Goal: Information Seeking & Learning: Compare options

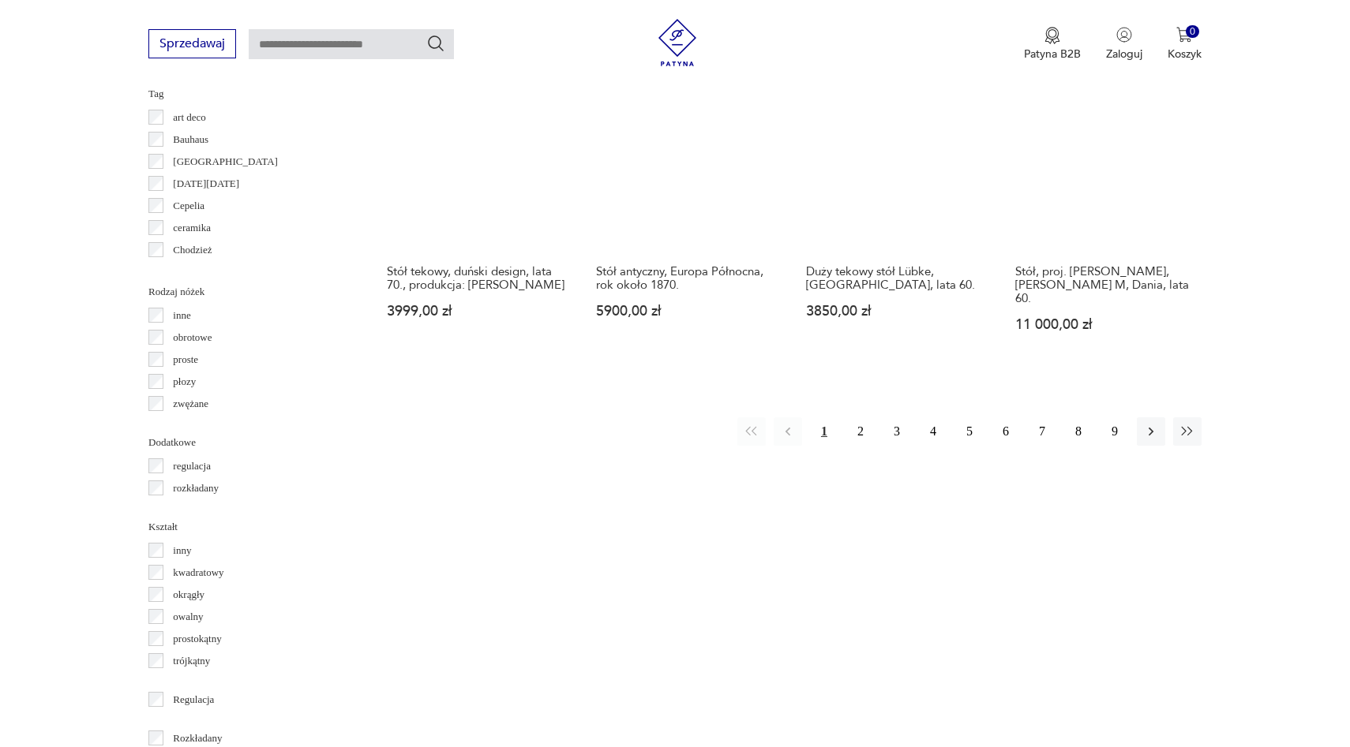
scroll to position [1607, 0]
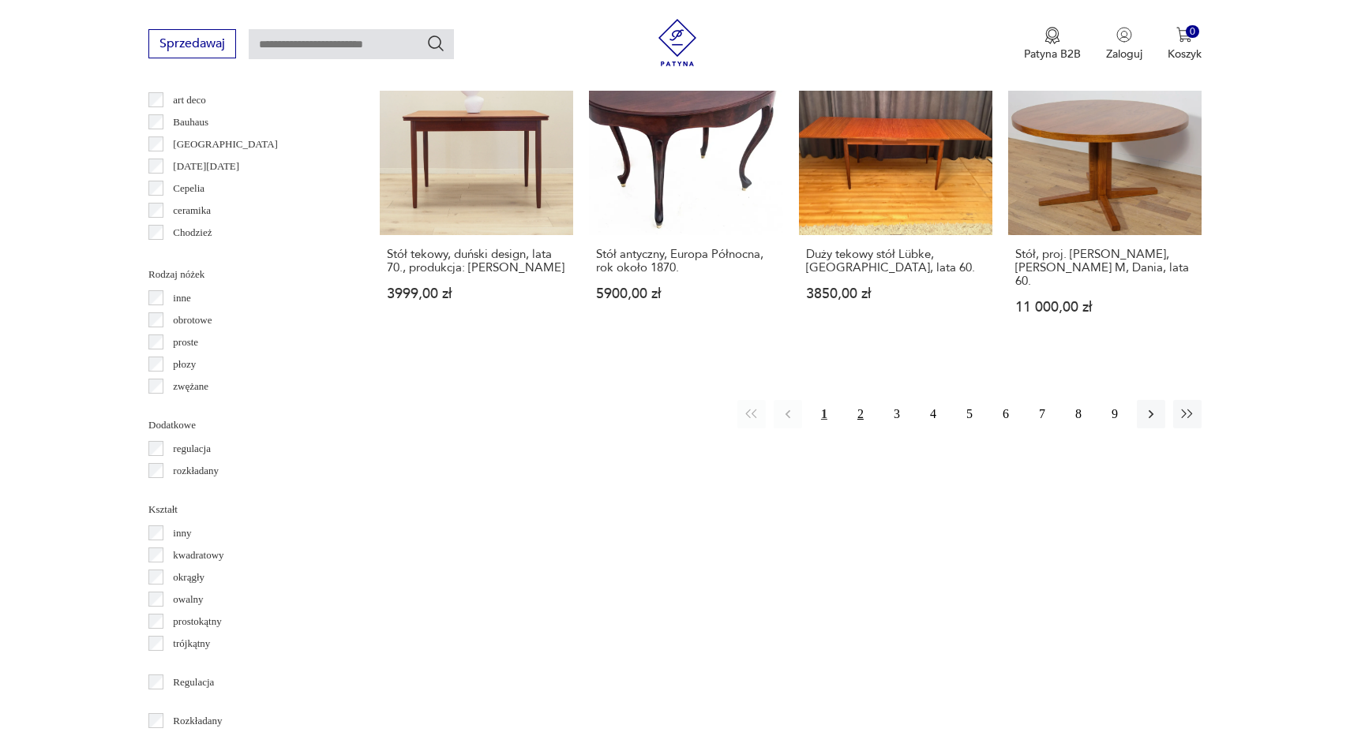
click at [863, 400] on button "2" at bounding box center [860, 414] width 28 height 28
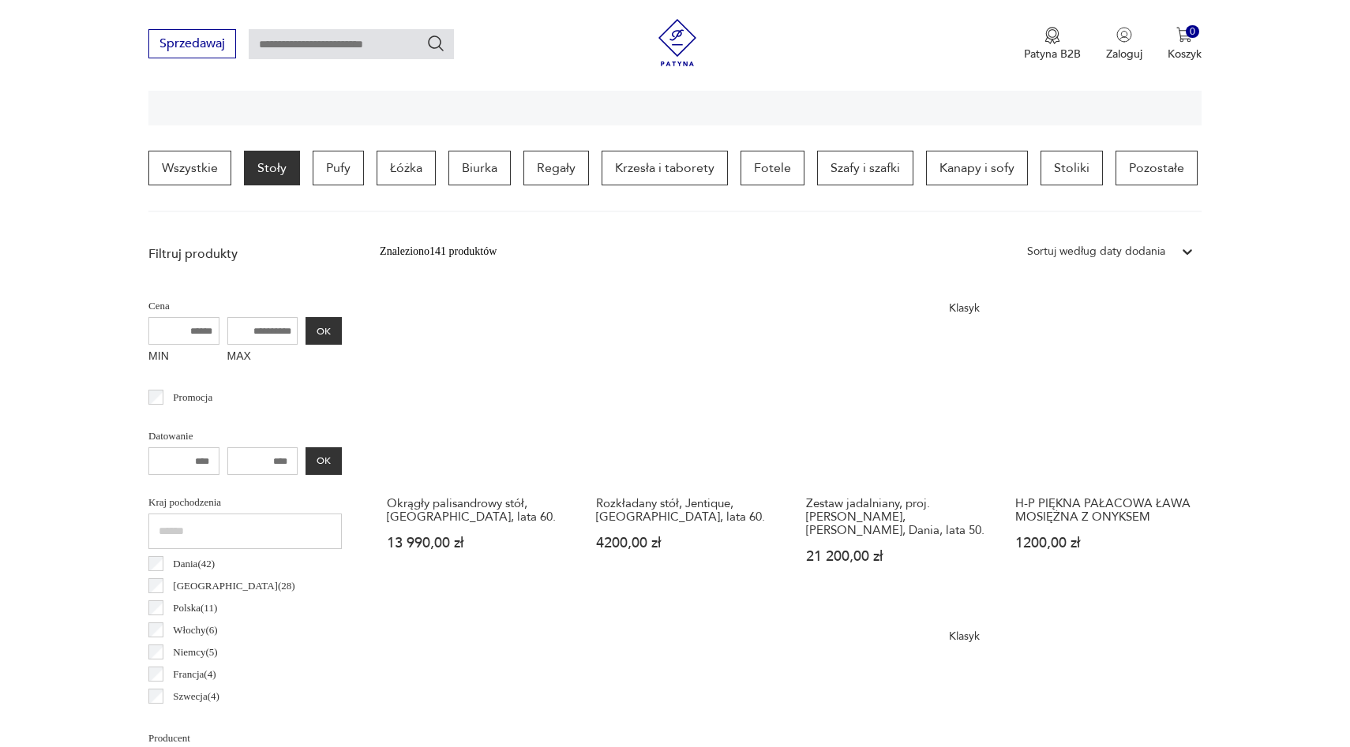
scroll to position [327, 0]
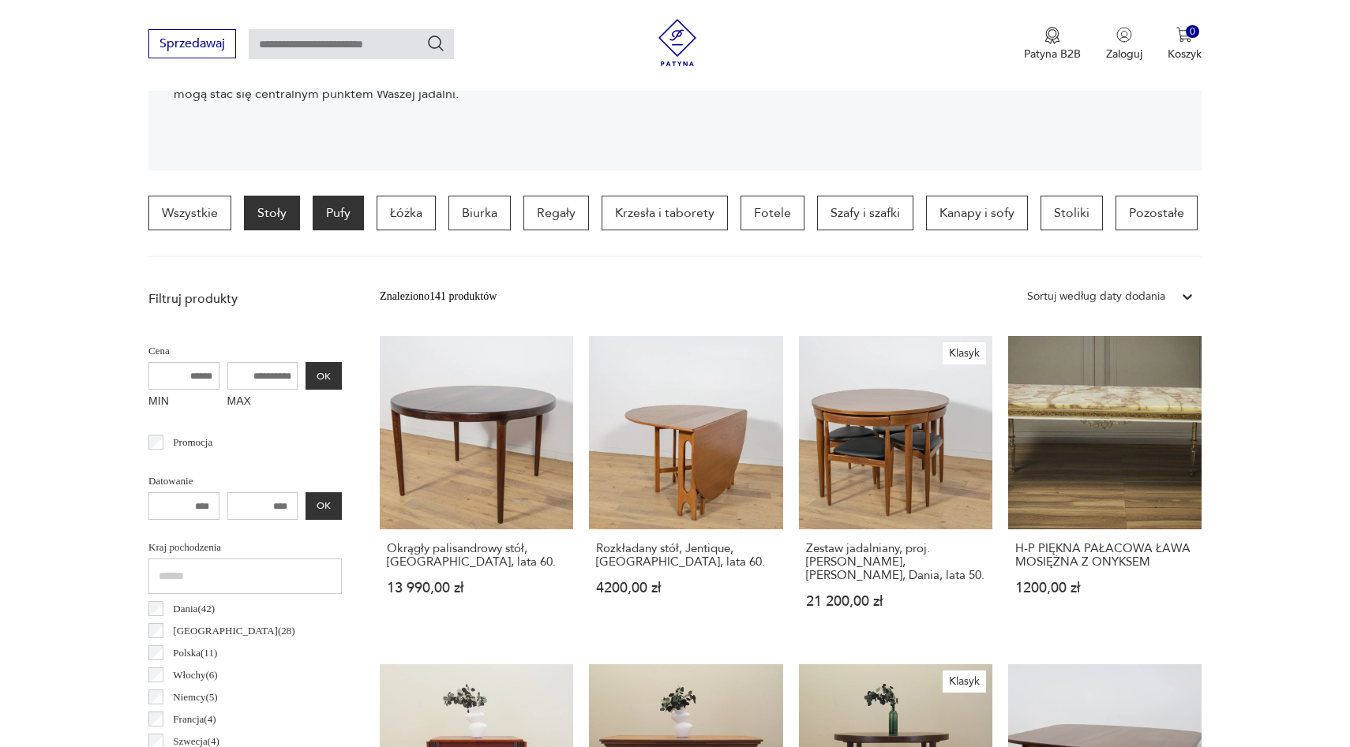
click at [346, 219] on p "Pufy" at bounding box center [338, 213] width 51 height 35
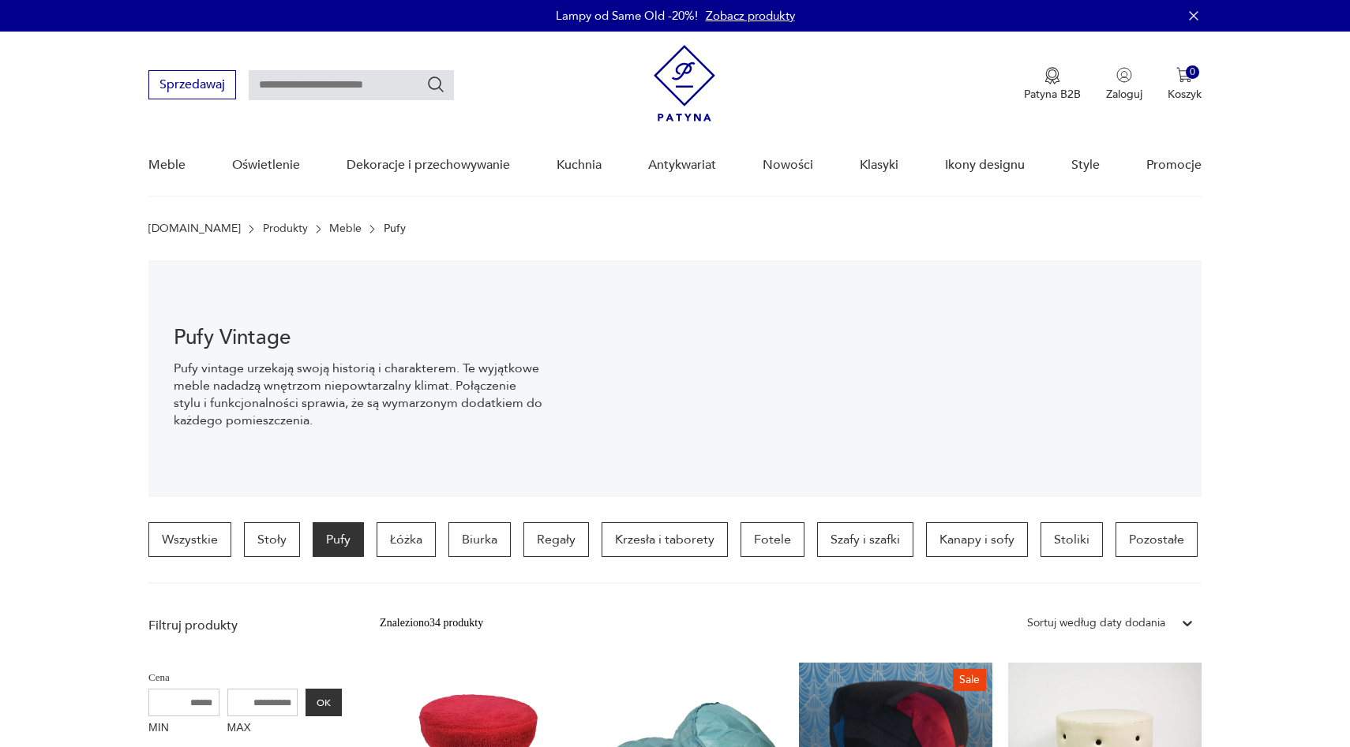
click at [683, 86] on img at bounding box center [684, 83] width 62 height 77
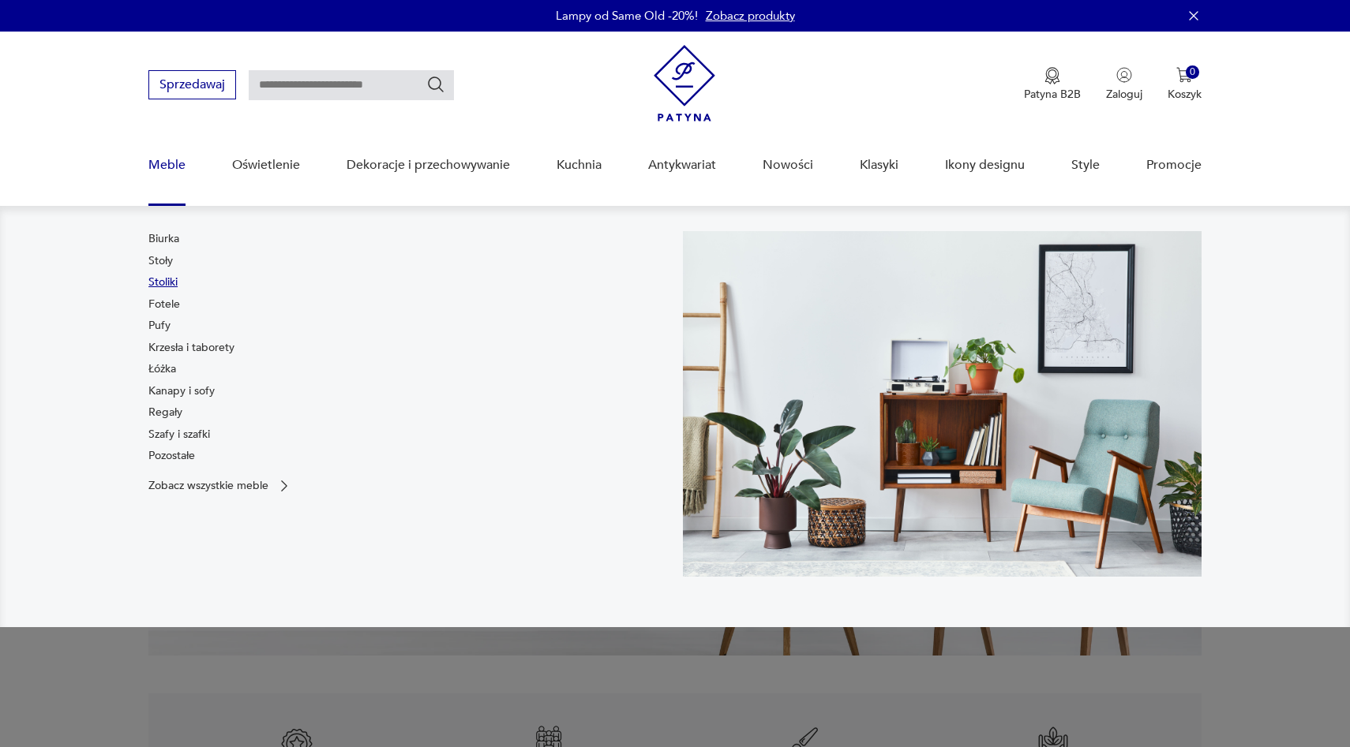
click at [170, 279] on link "Stoliki" at bounding box center [162, 283] width 29 height 16
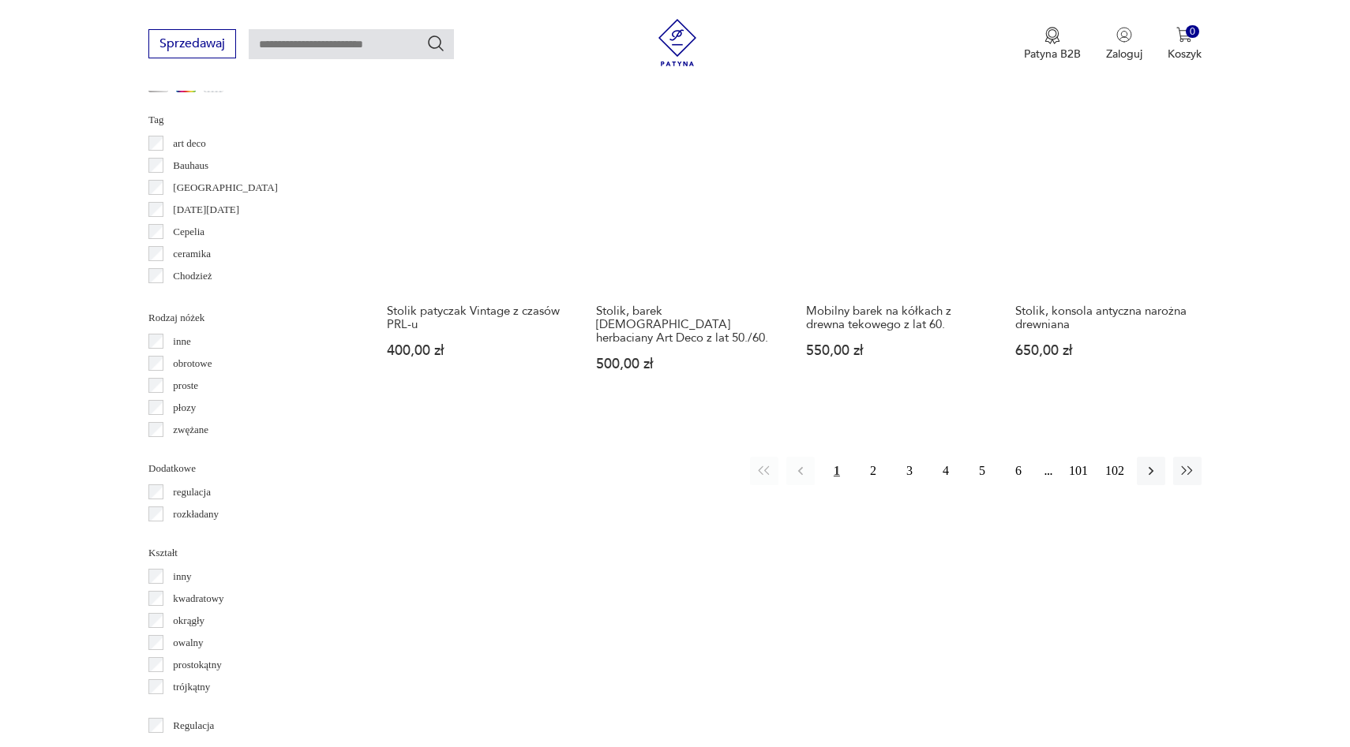
scroll to position [1571, 0]
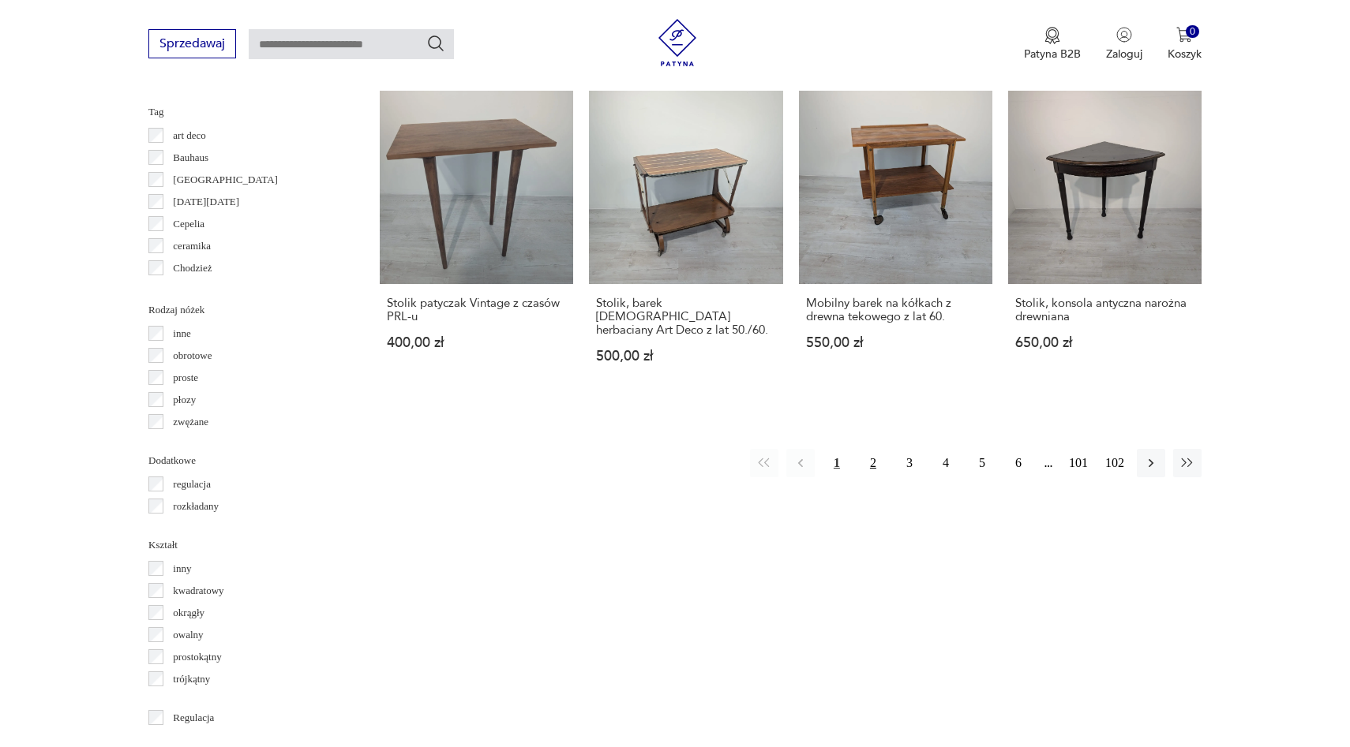
click at [874, 449] on button "2" at bounding box center [873, 463] width 28 height 28
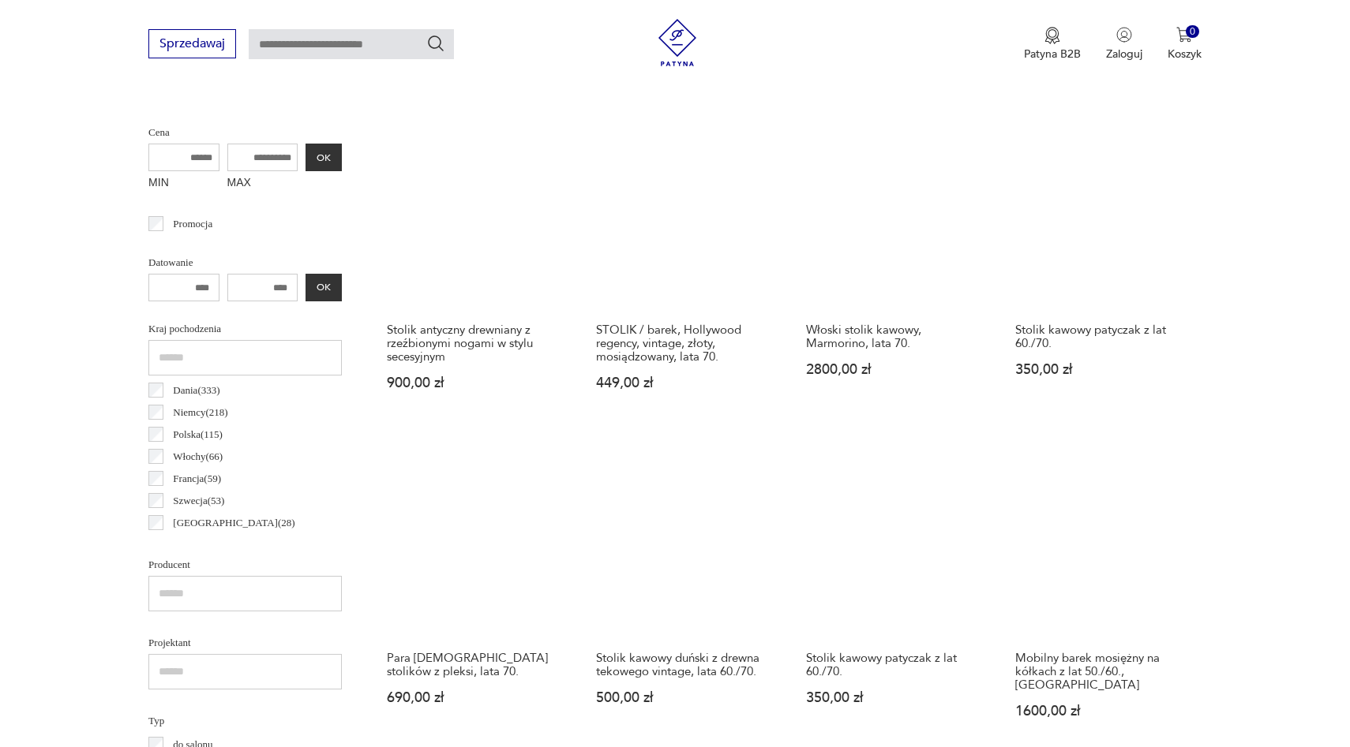
scroll to position [547, 0]
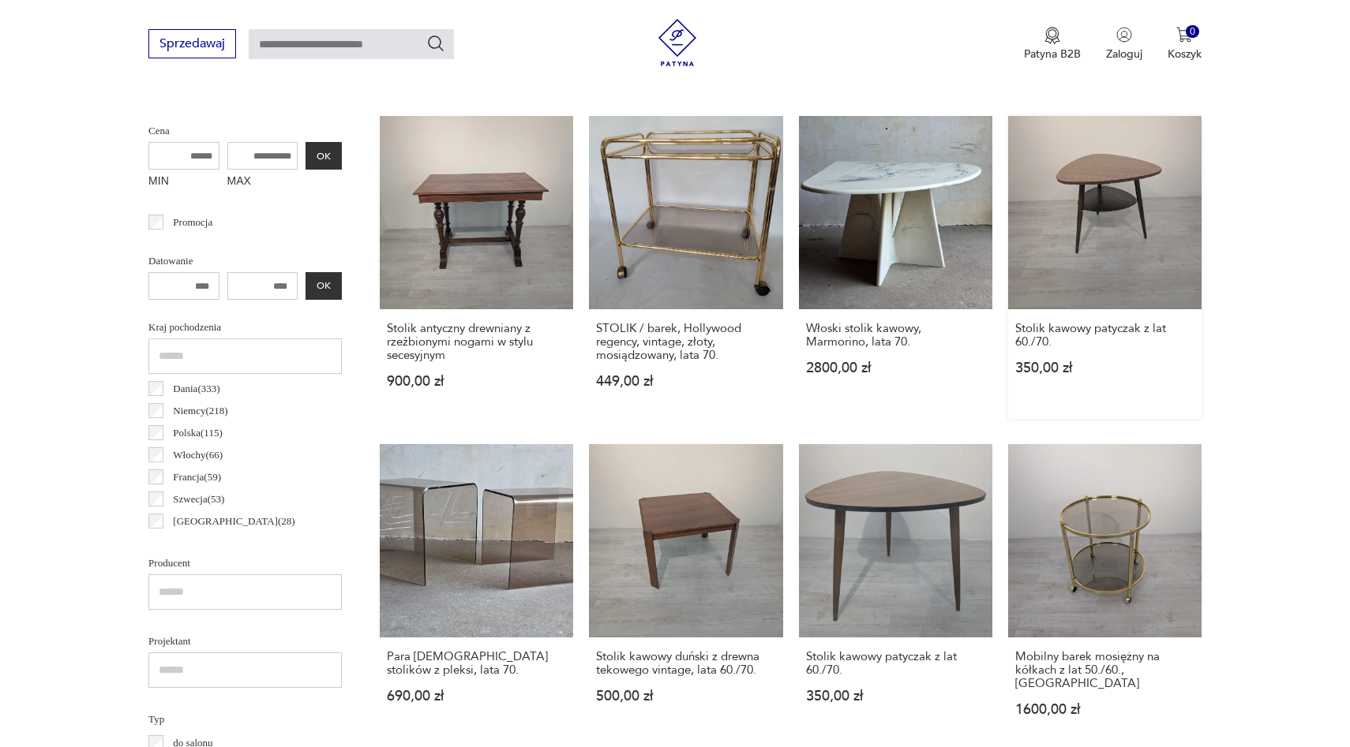
click at [1085, 241] on link "Stolik kawowy patyczak z lat 60./70. 350,00 zł" at bounding box center [1104, 267] width 193 height 303
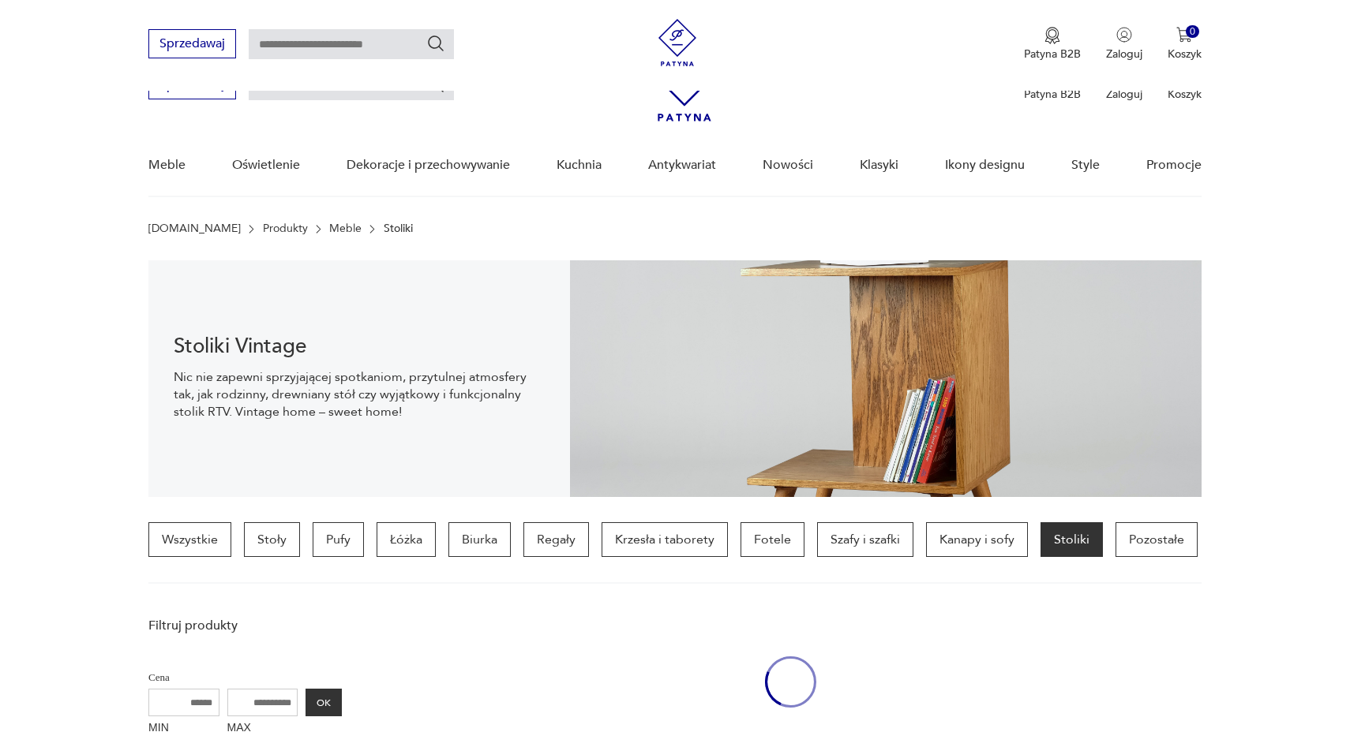
scroll to position [547, 0]
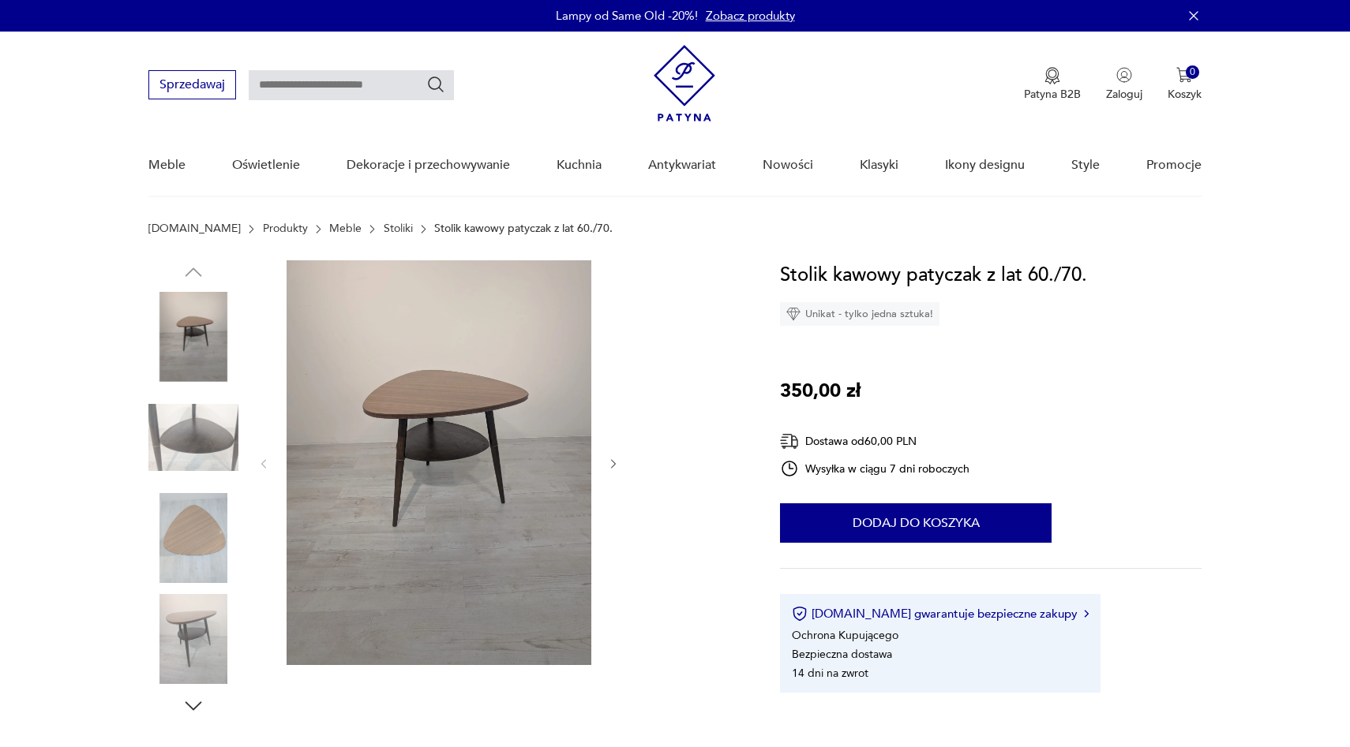
click at [470, 431] on img at bounding box center [438, 462] width 305 height 405
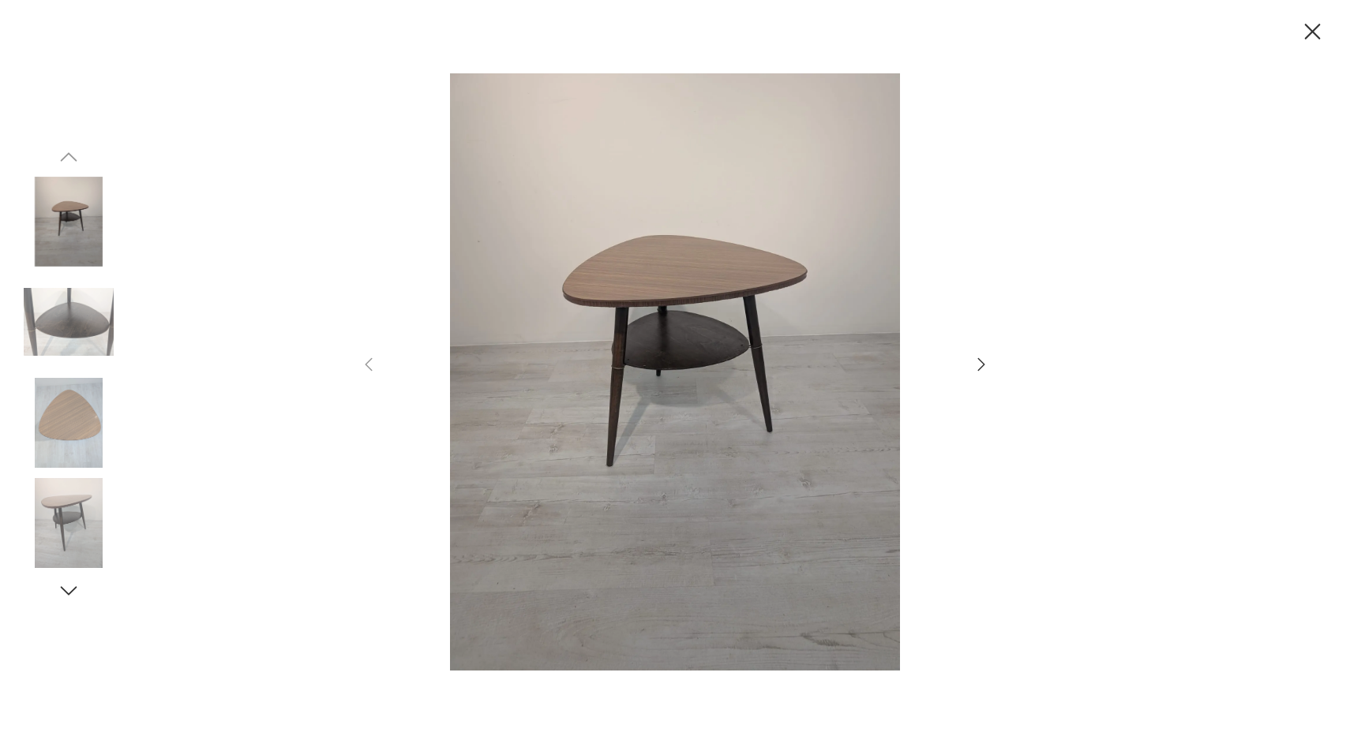
click at [723, 342] on img at bounding box center [675, 372] width 562 height 598
click at [70, 324] on img at bounding box center [69, 322] width 90 height 90
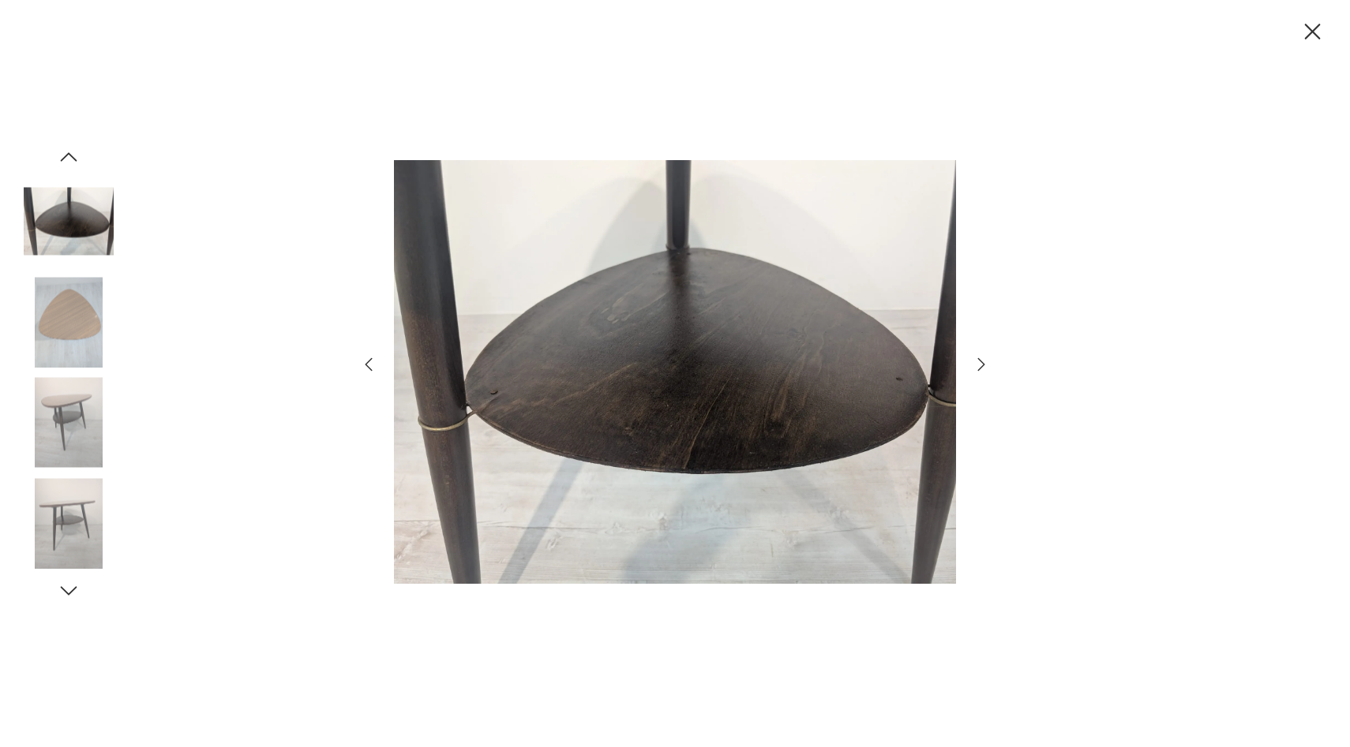
click at [70, 339] on img at bounding box center [69, 322] width 90 height 90
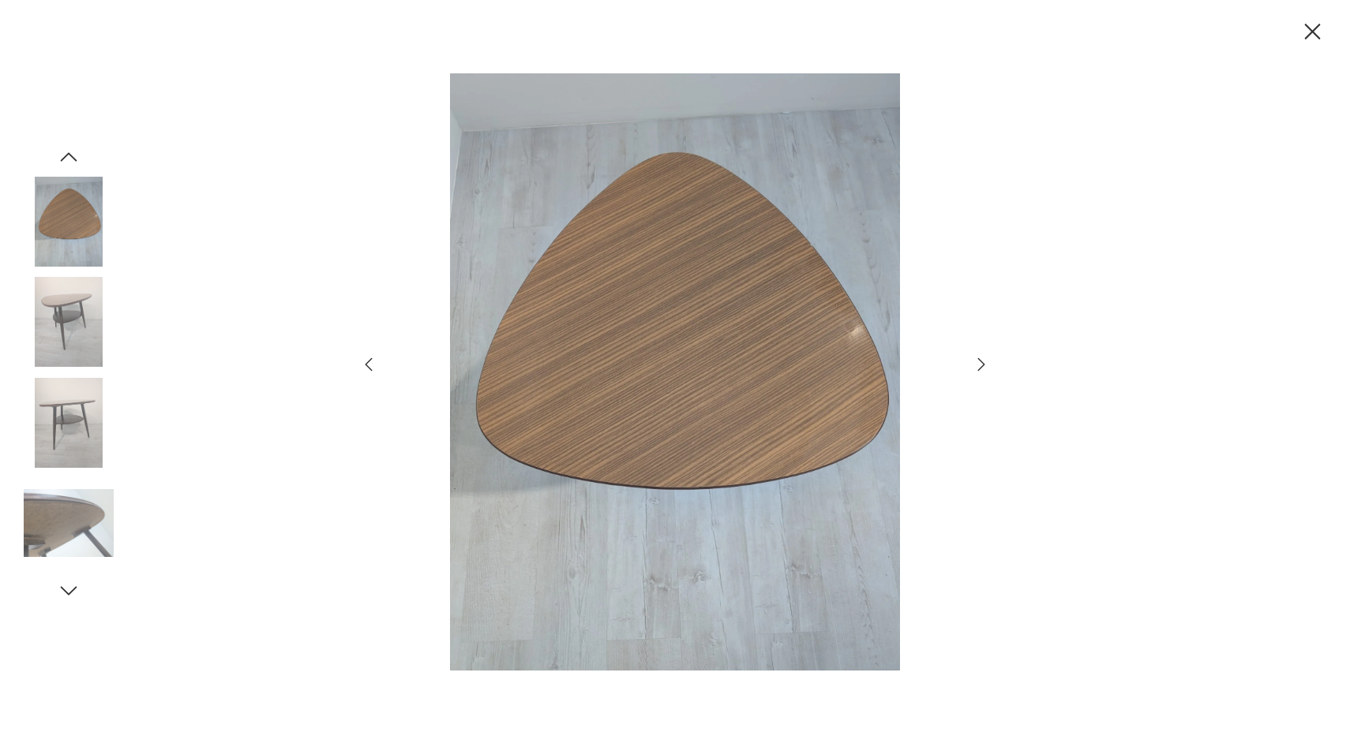
click at [72, 320] on img at bounding box center [69, 322] width 90 height 90
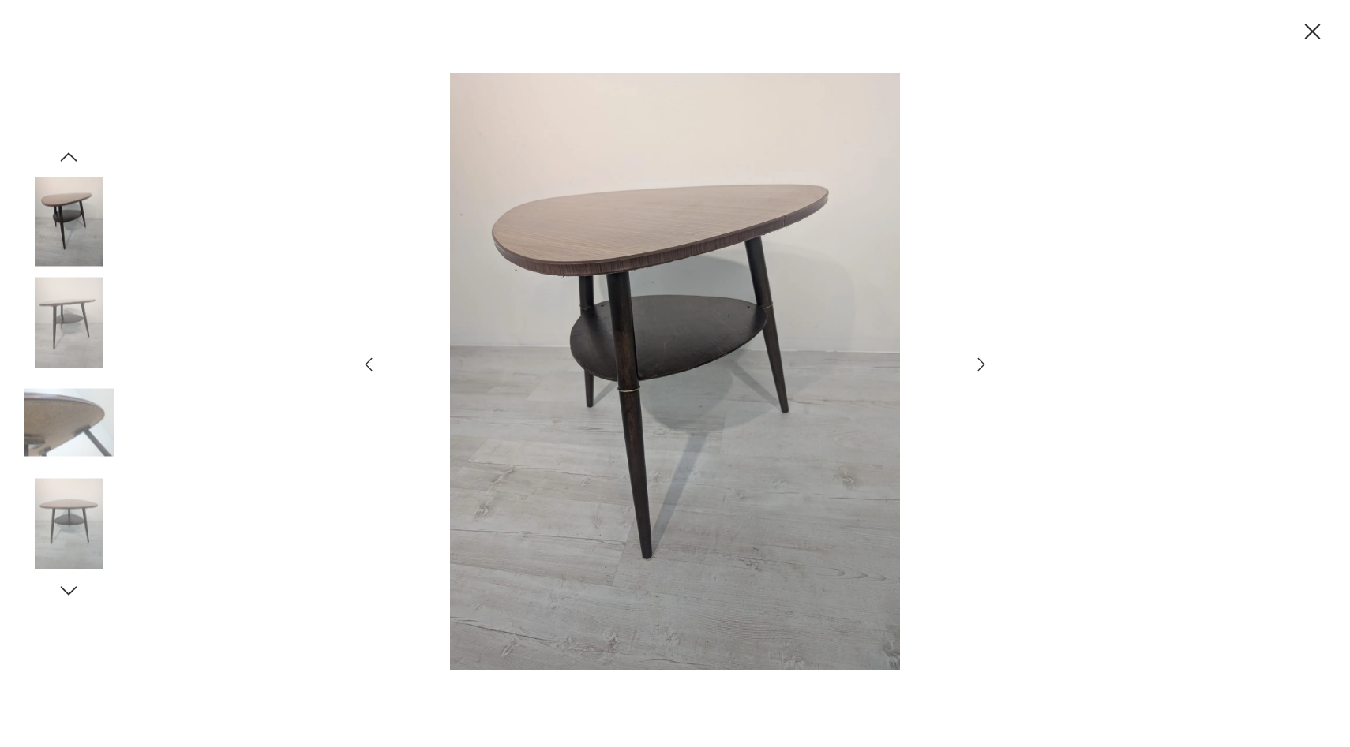
click at [72, 320] on img at bounding box center [69, 322] width 90 height 90
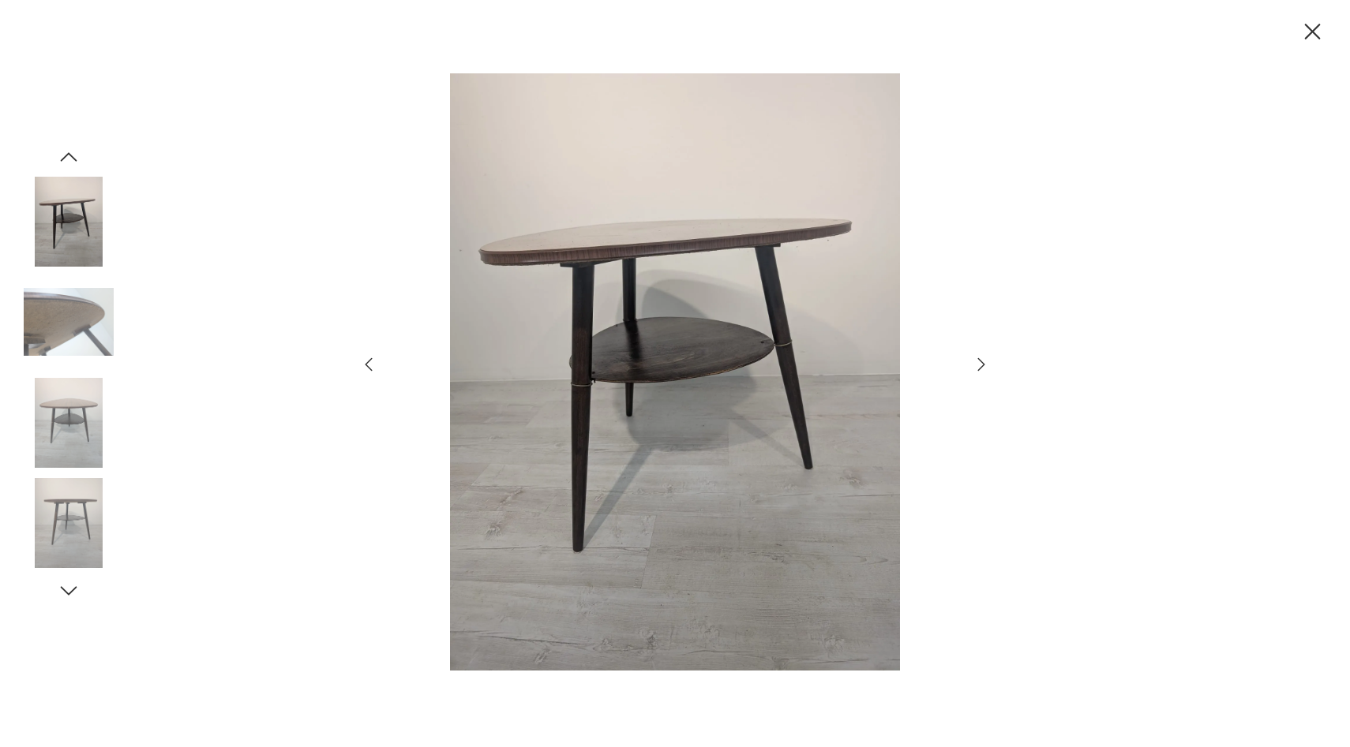
click at [81, 426] on img at bounding box center [69, 423] width 90 height 90
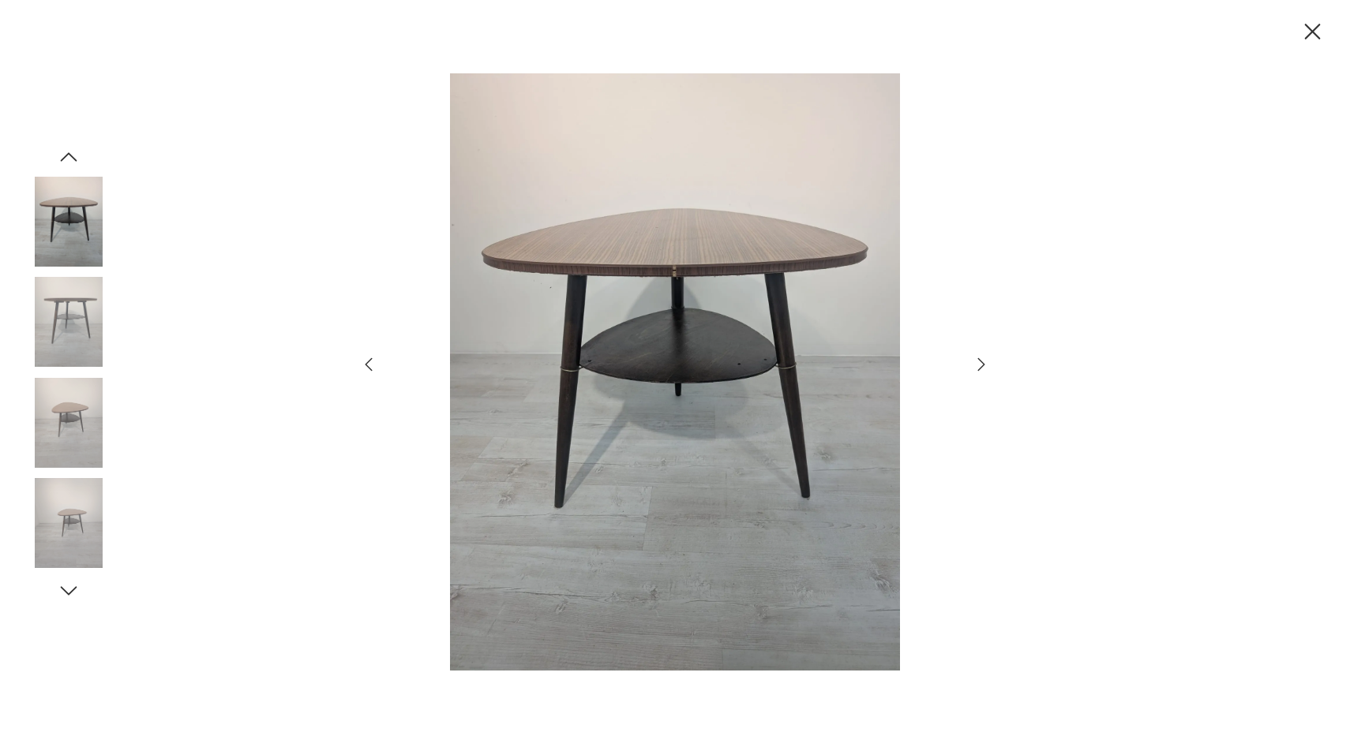
click at [71, 436] on img at bounding box center [69, 423] width 90 height 90
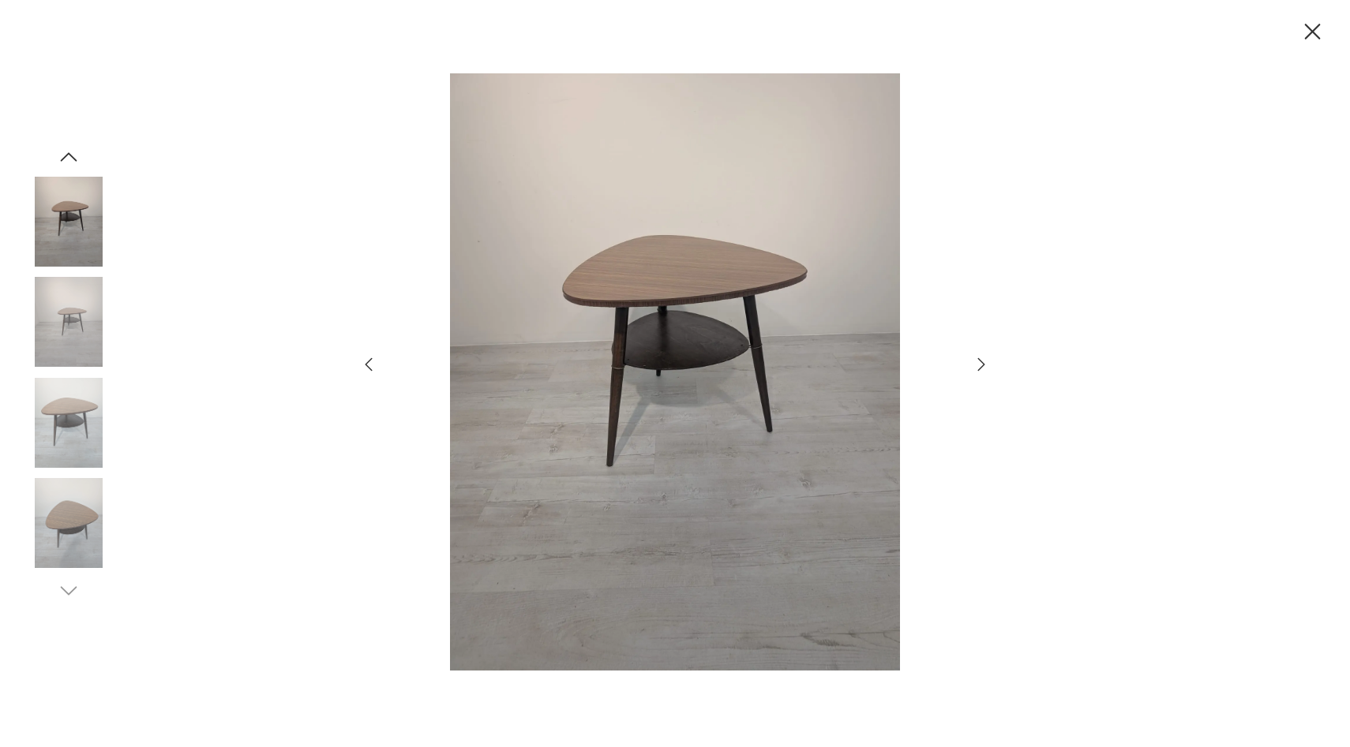
click at [71, 436] on img at bounding box center [69, 423] width 90 height 90
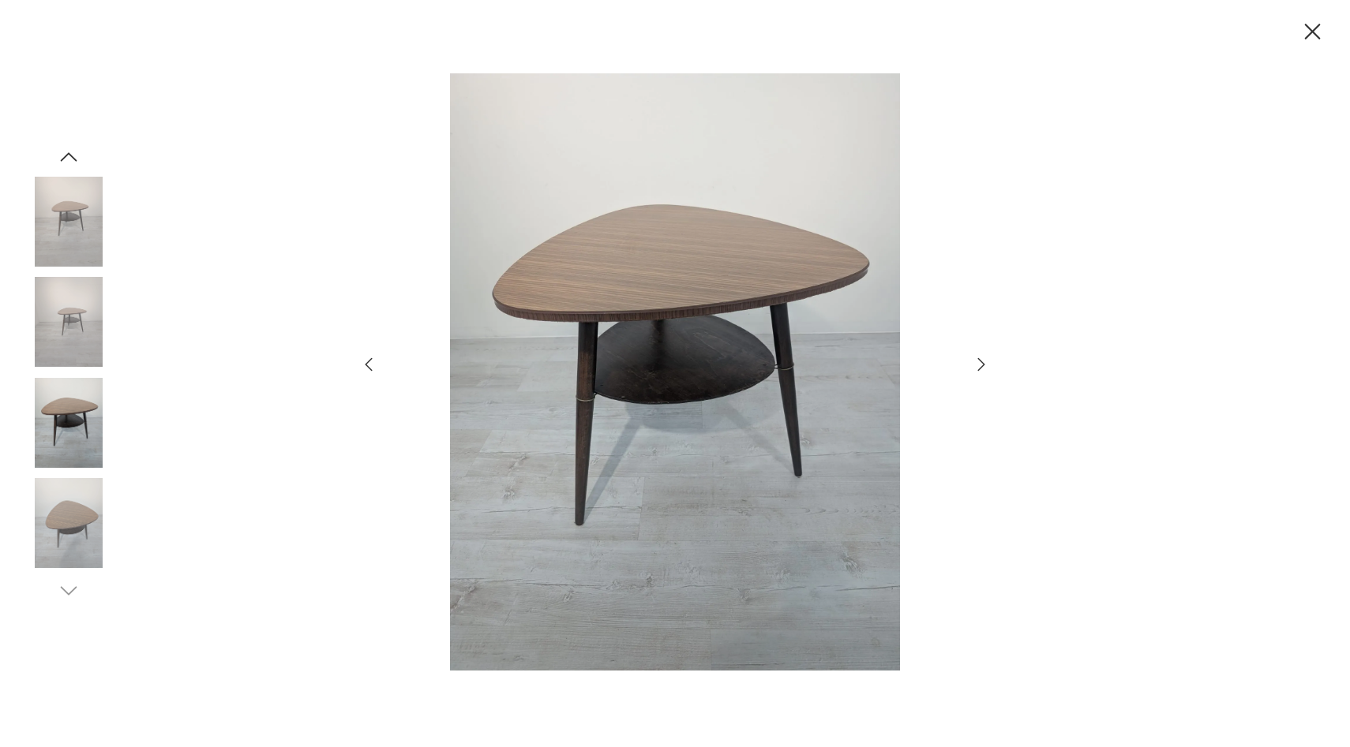
click at [71, 502] on img at bounding box center [69, 523] width 90 height 90
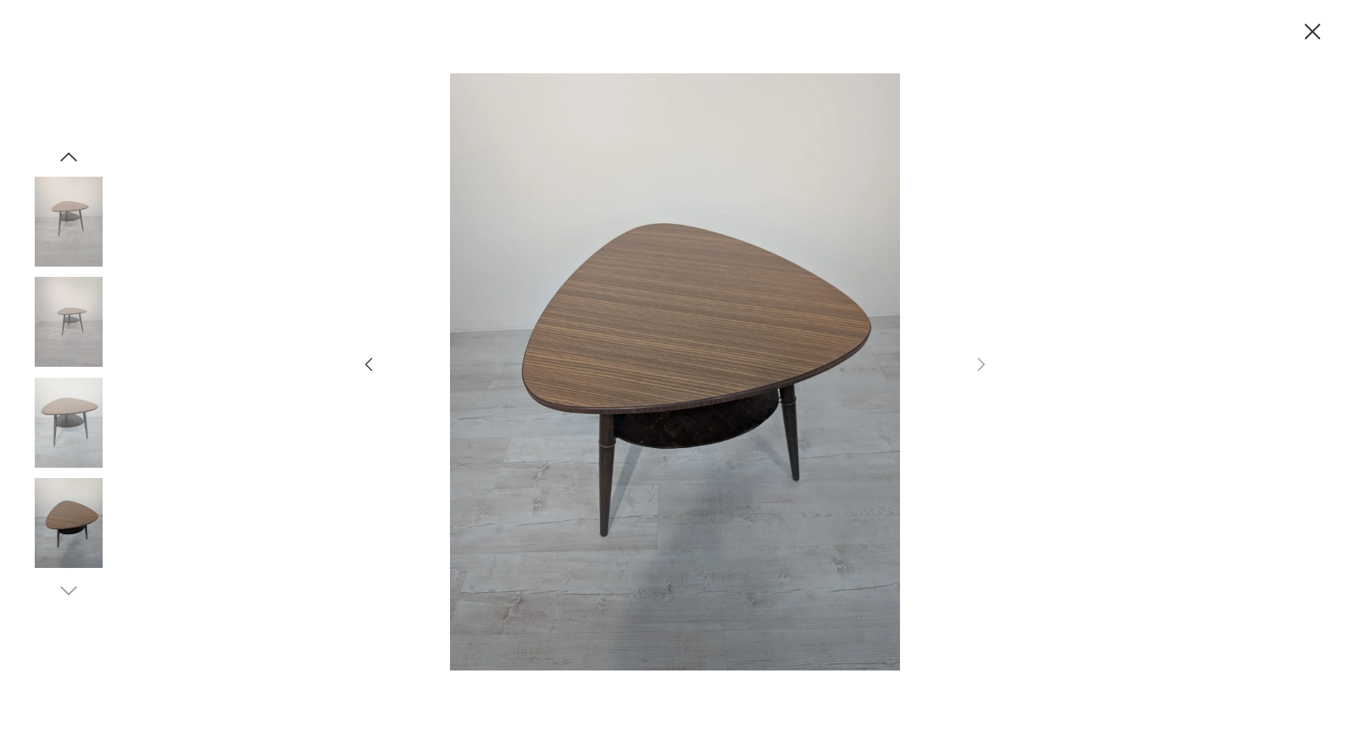
click at [77, 421] on img at bounding box center [69, 423] width 90 height 90
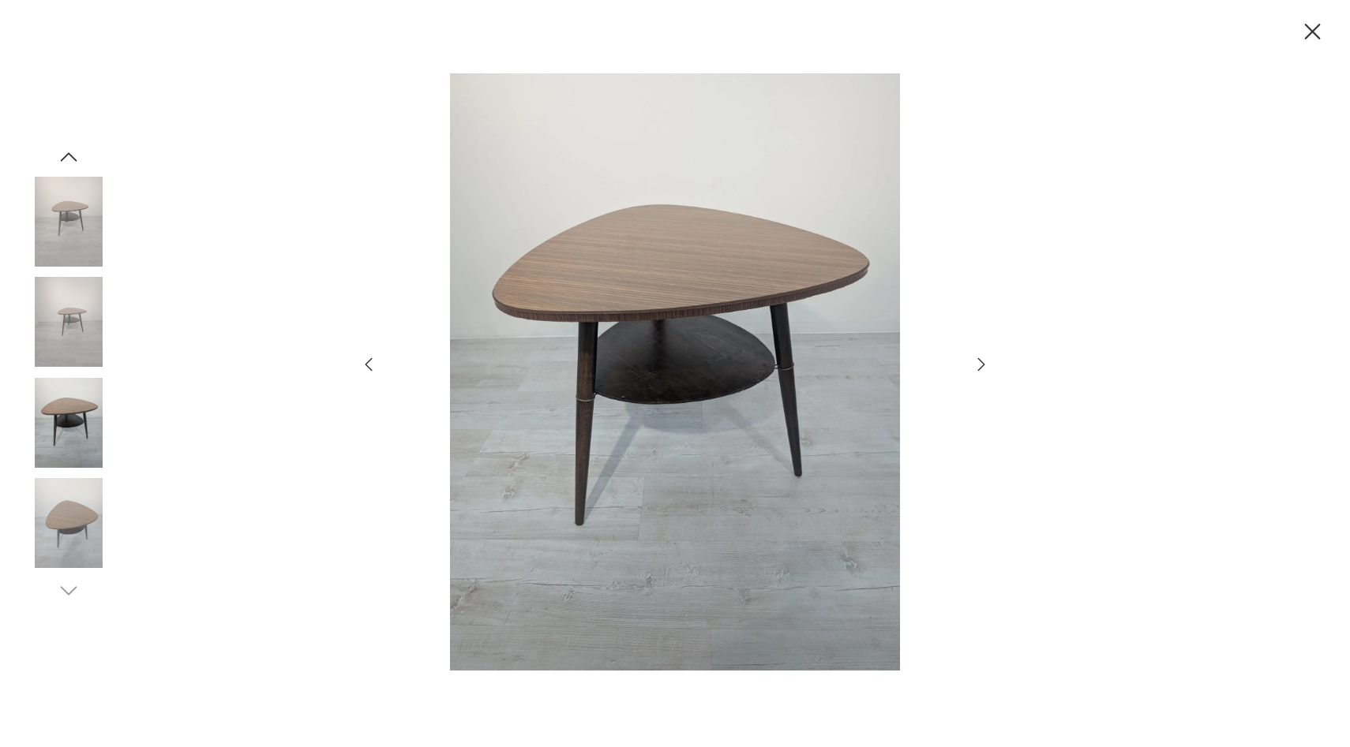
click at [76, 359] on img at bounding box center [69, 322] width 90 height 90
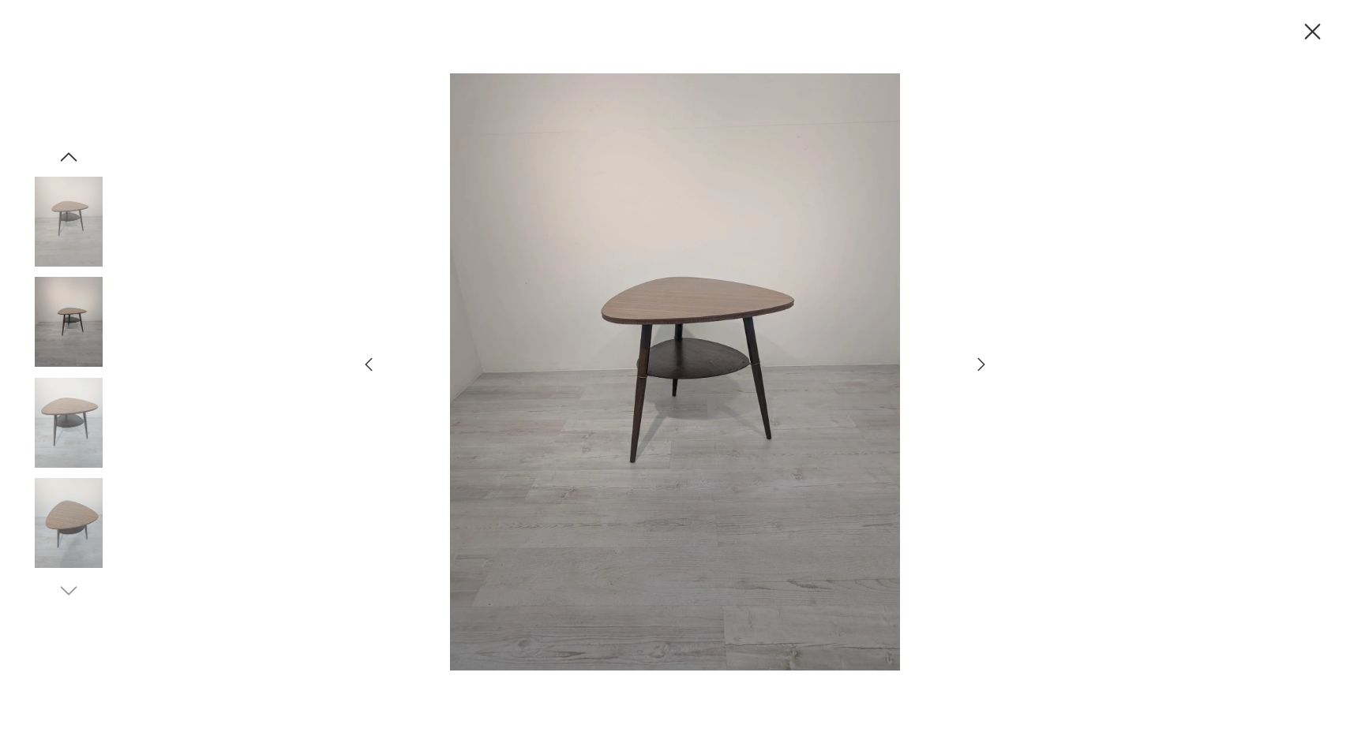
click at [70, 256] on img at bounding box center [69, 222] width 90 height 90
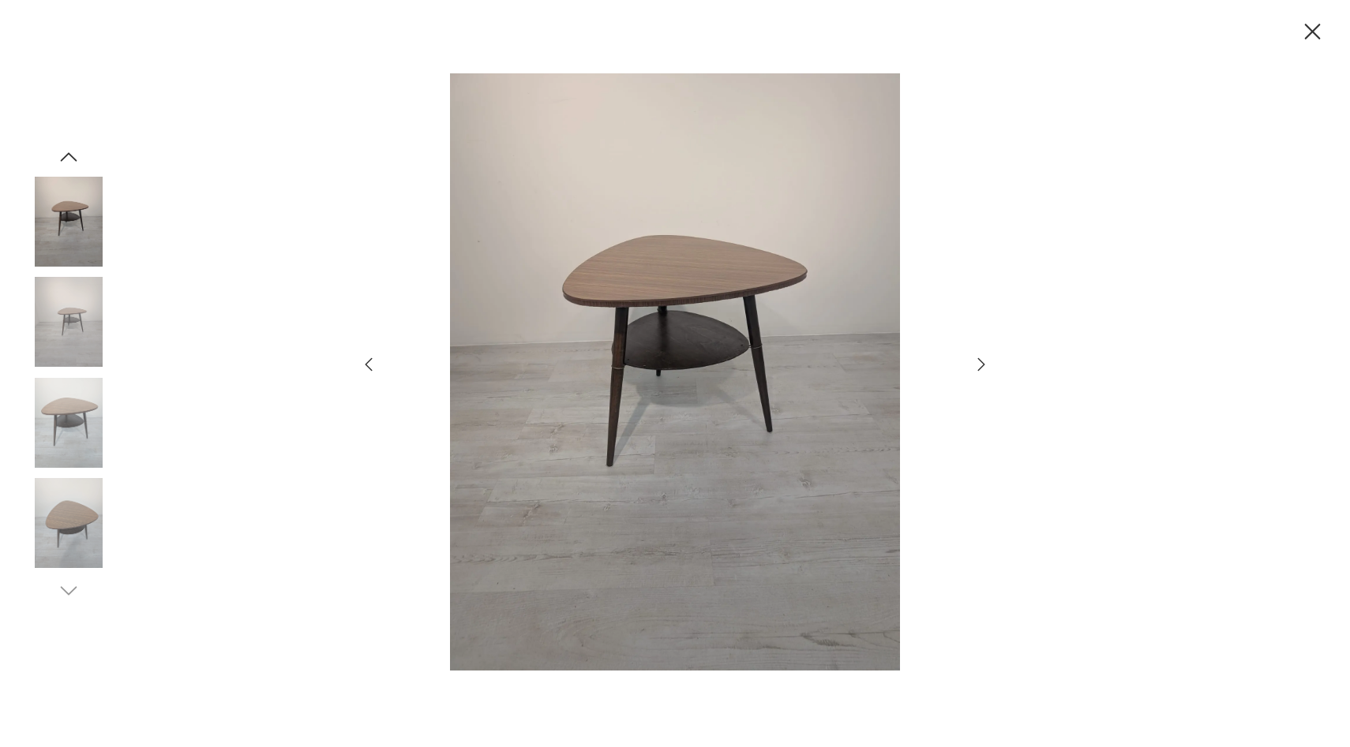
click at [1308, 36] on icon "button" at bounding box center [1313, 32] width 16 height 16
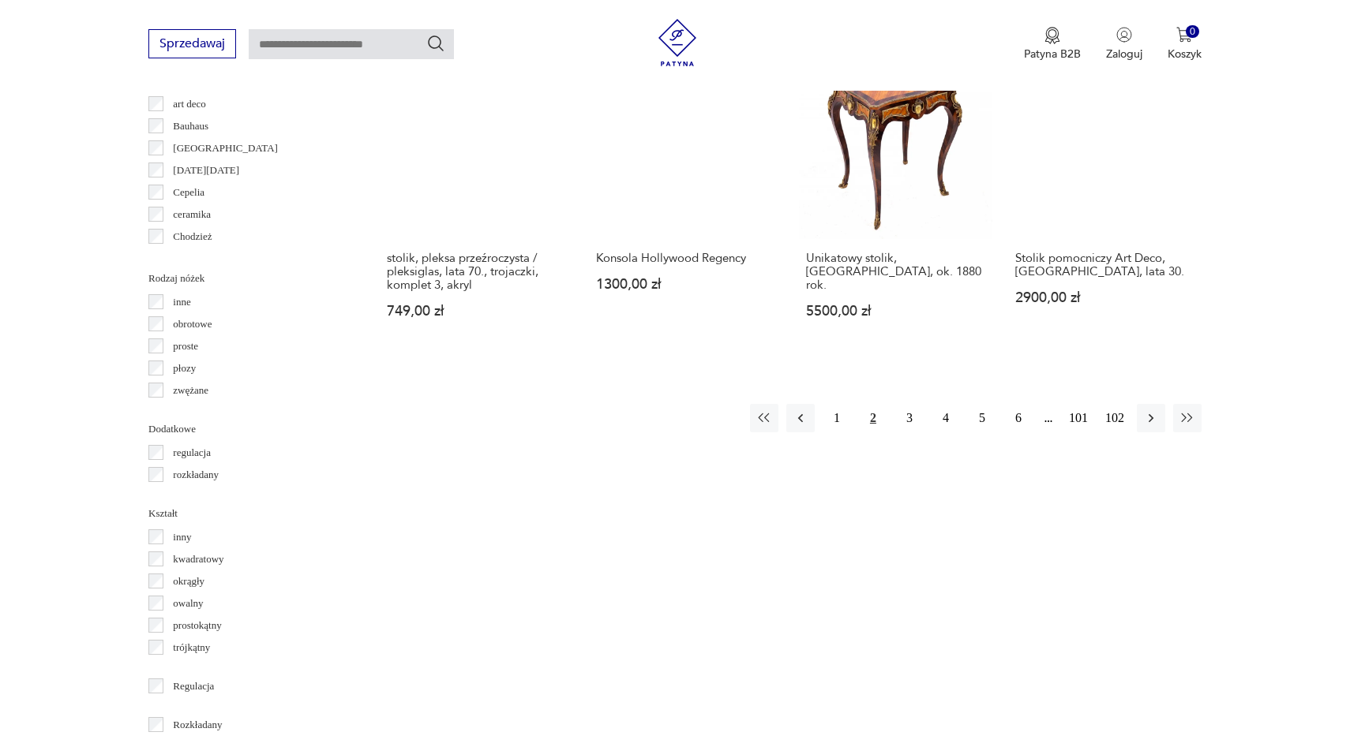
scroll to position [1617, 0]
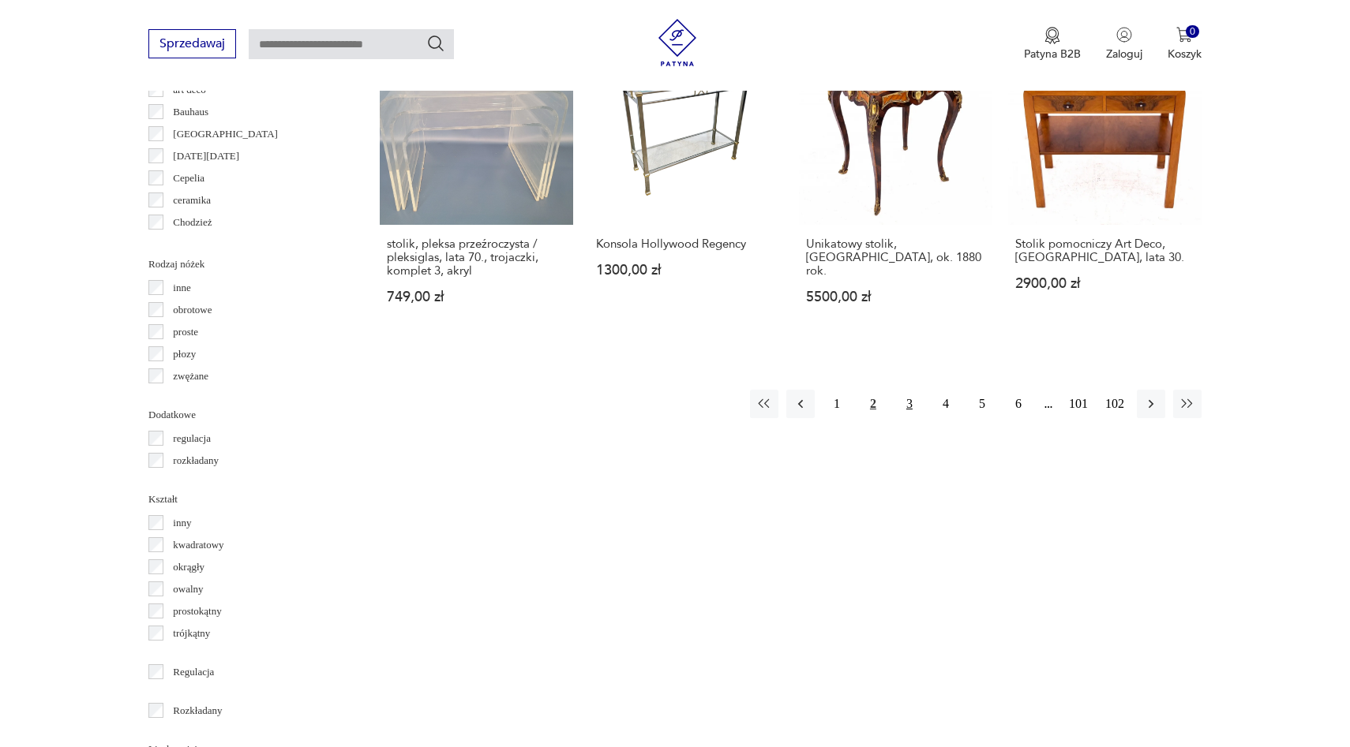
click at [908, 390] on button "3" at bounding box center [909, 404] width 28 height 28
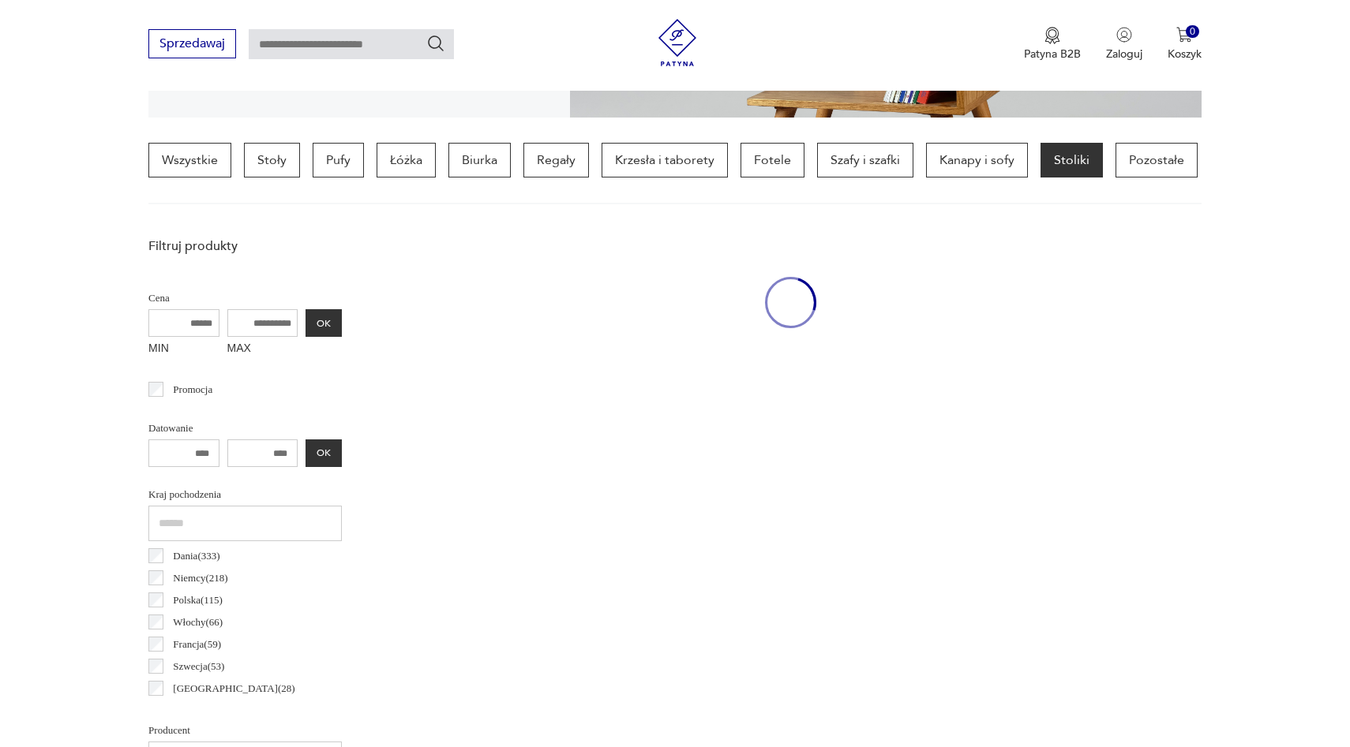
scroll to position [372, 0]
